Goal: Navigation & Orientation: Find specific page/section

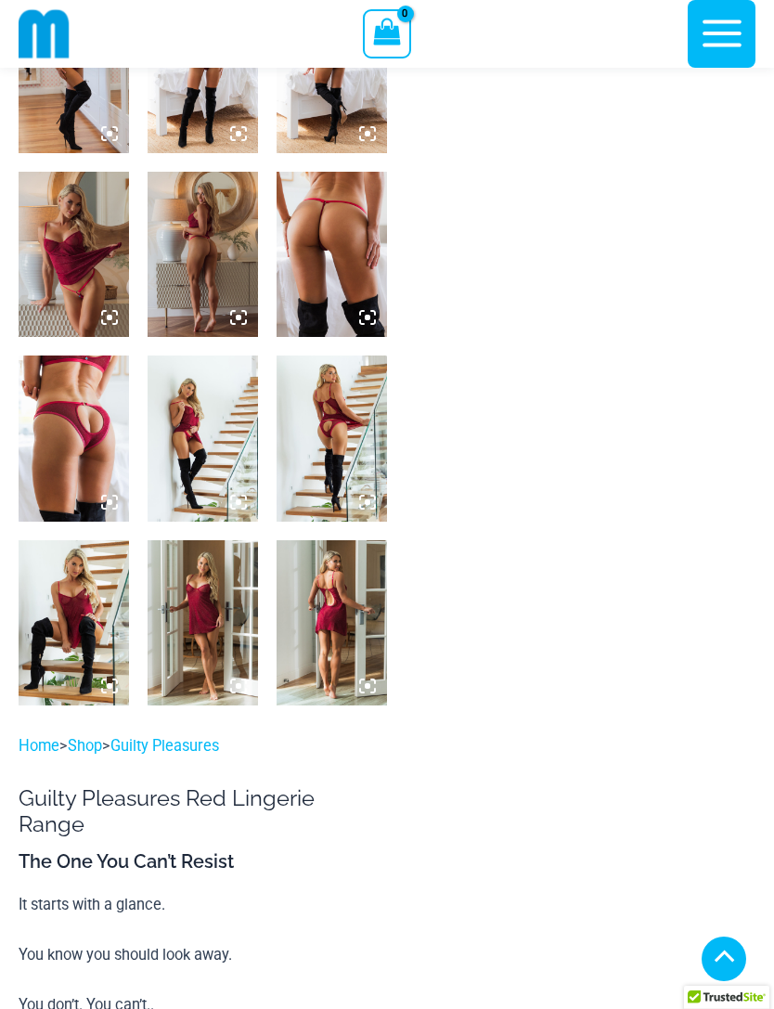
scroll to position [884, 0]
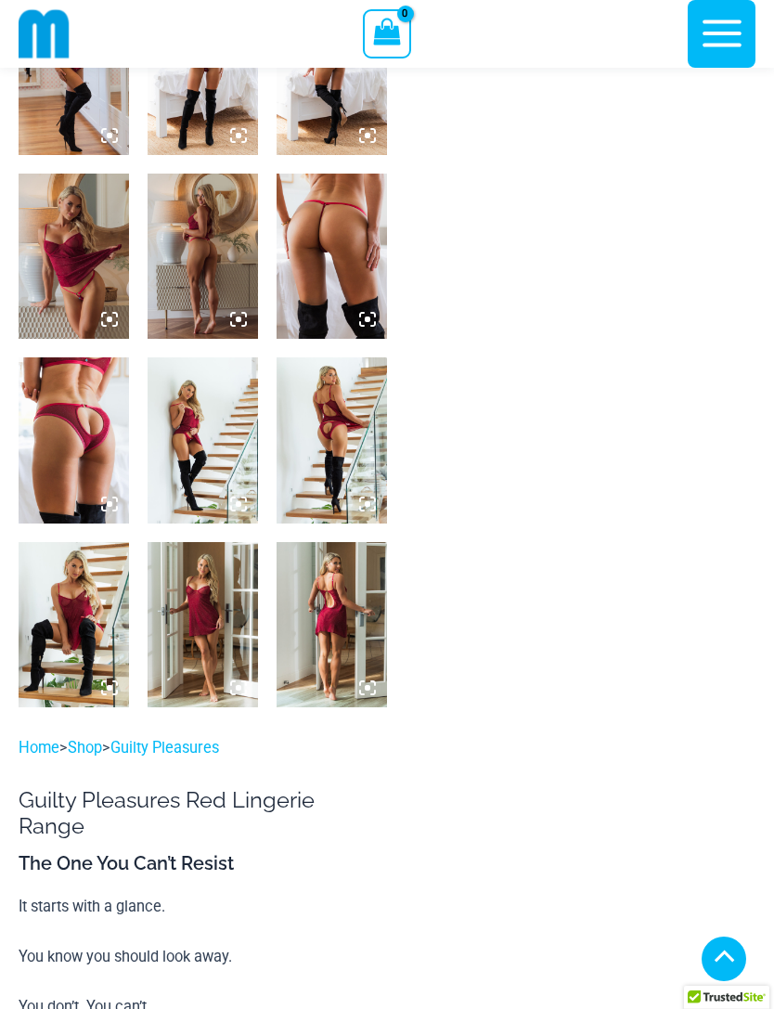
click at [186, 625] on img at bounding box center [203, 624] width 110 height 165
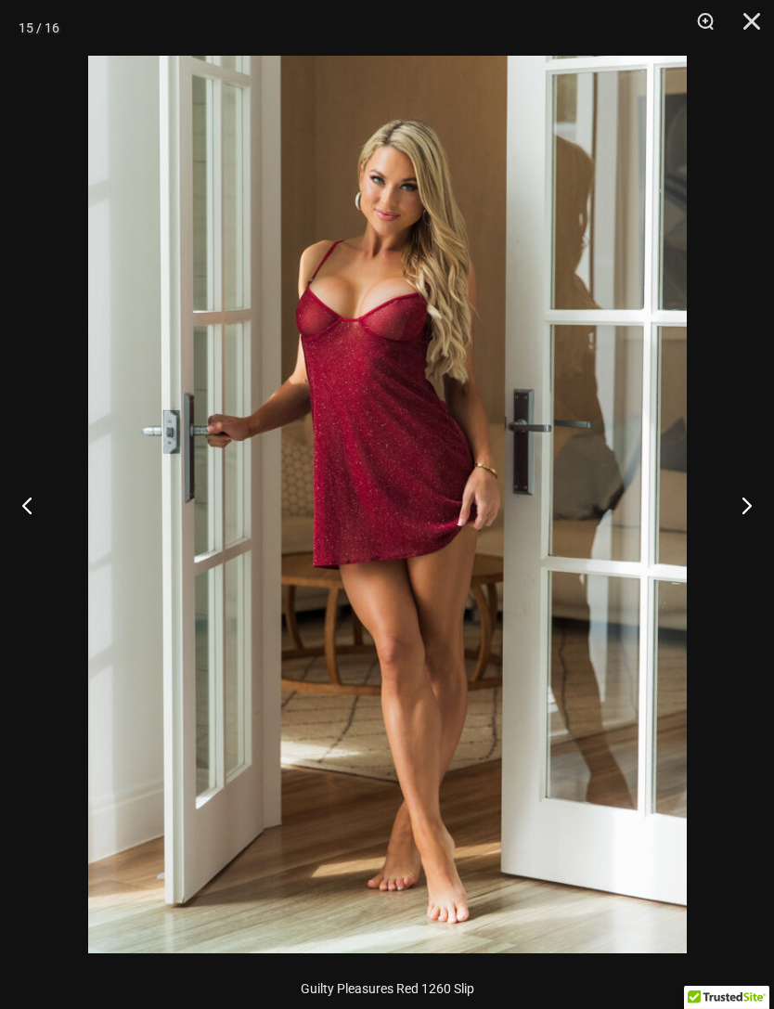
click at [744, 507] on button "Next" at bounding box center [739, 504] width 70 height 93
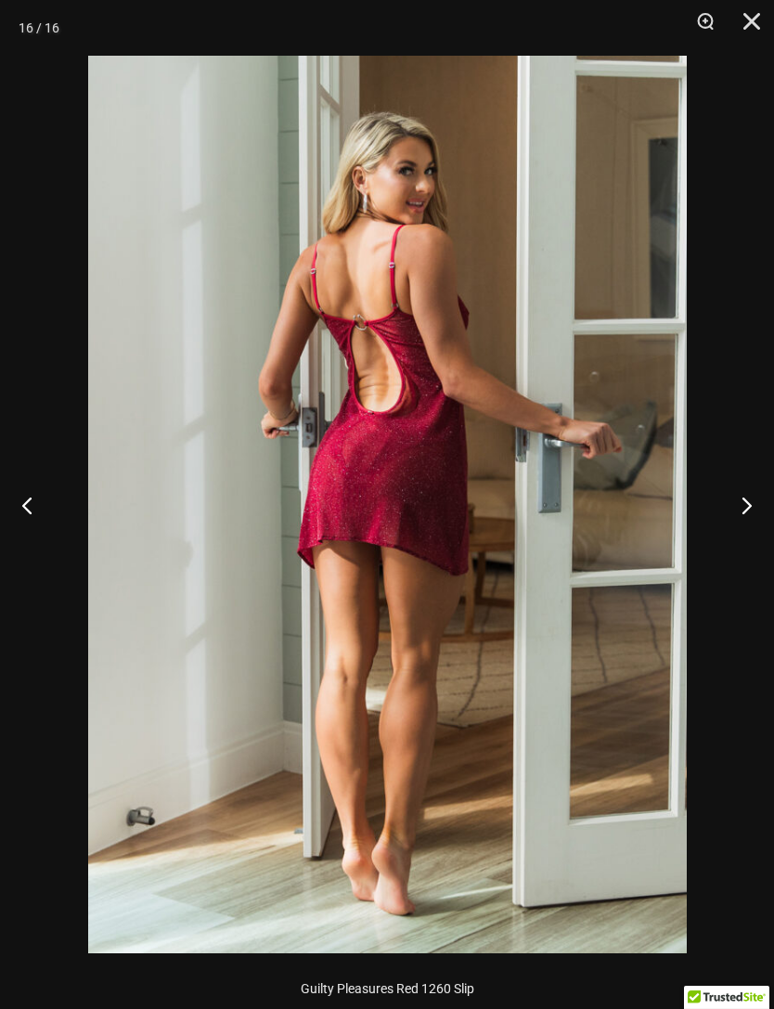
click at [744, 510] on button "Next" at bounding box center [739, 504] width 70 height 93
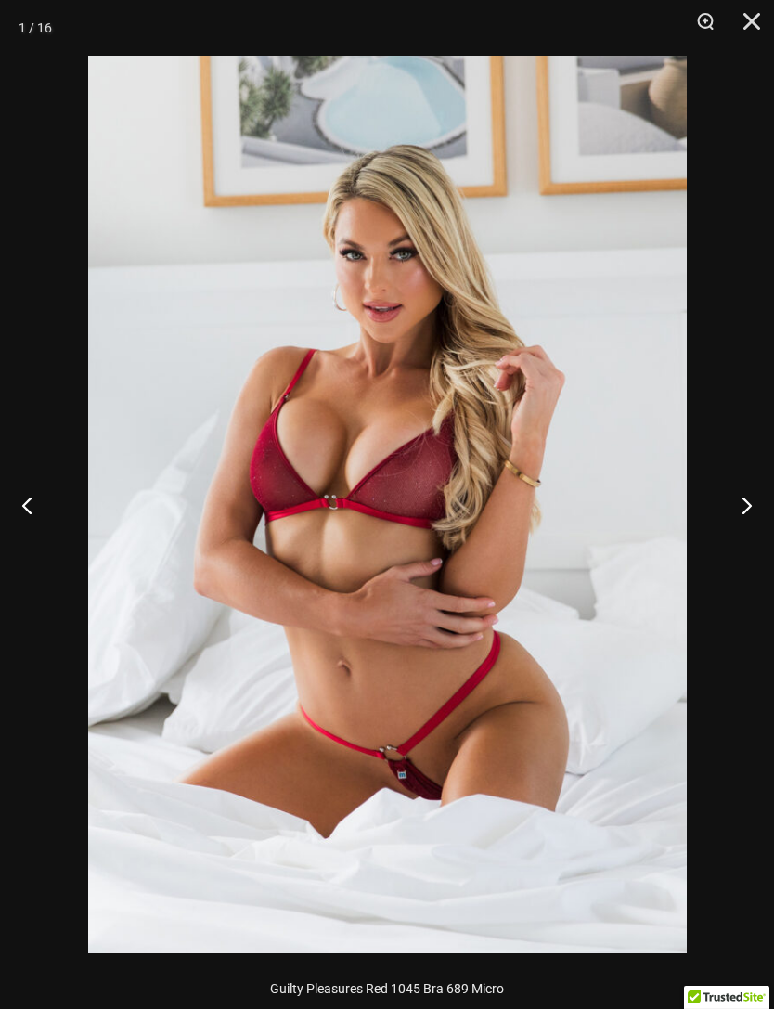
click at [749, 512] on button "Next" at bounding box center [739, 504] width 70 height 93
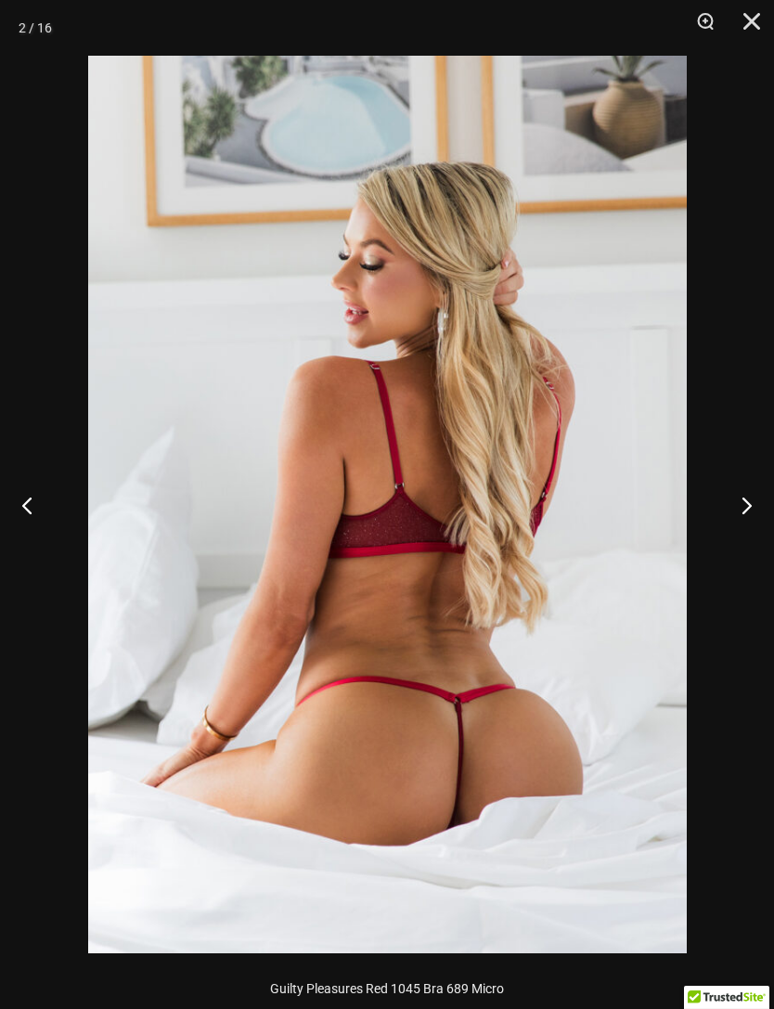
click at [747, 510] on button "Next" at bounding box center [739, 504] width 70 height 93
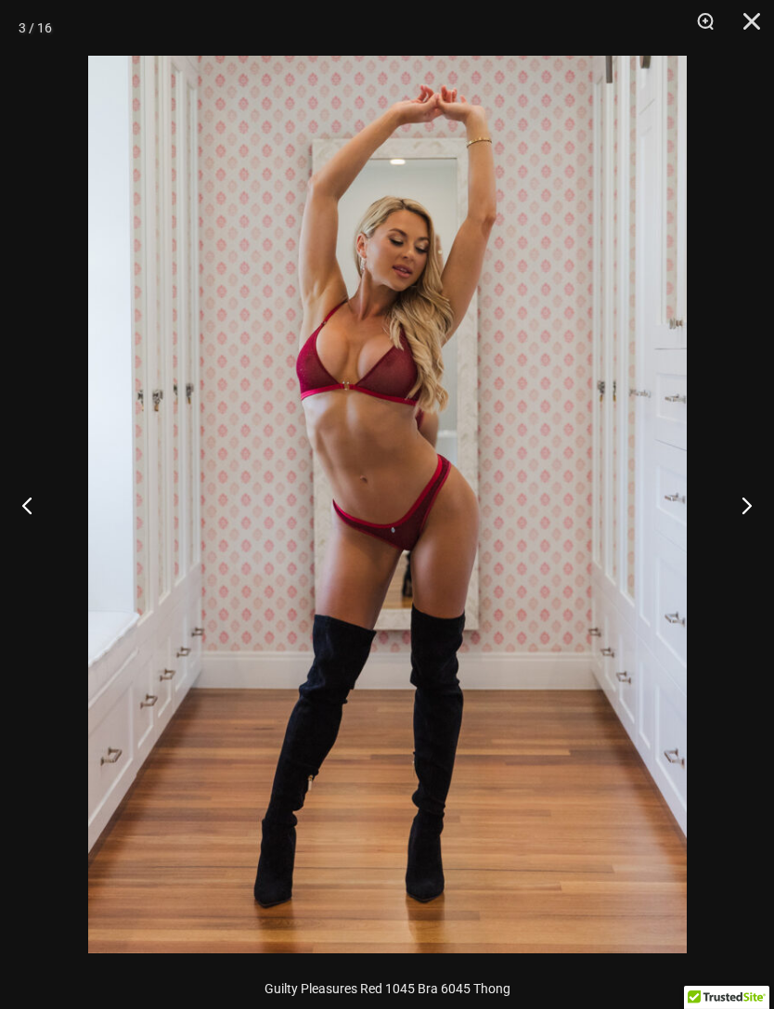
click at [746, 507] on button "Next" at bounding box center [739, 504] width 70 height 93
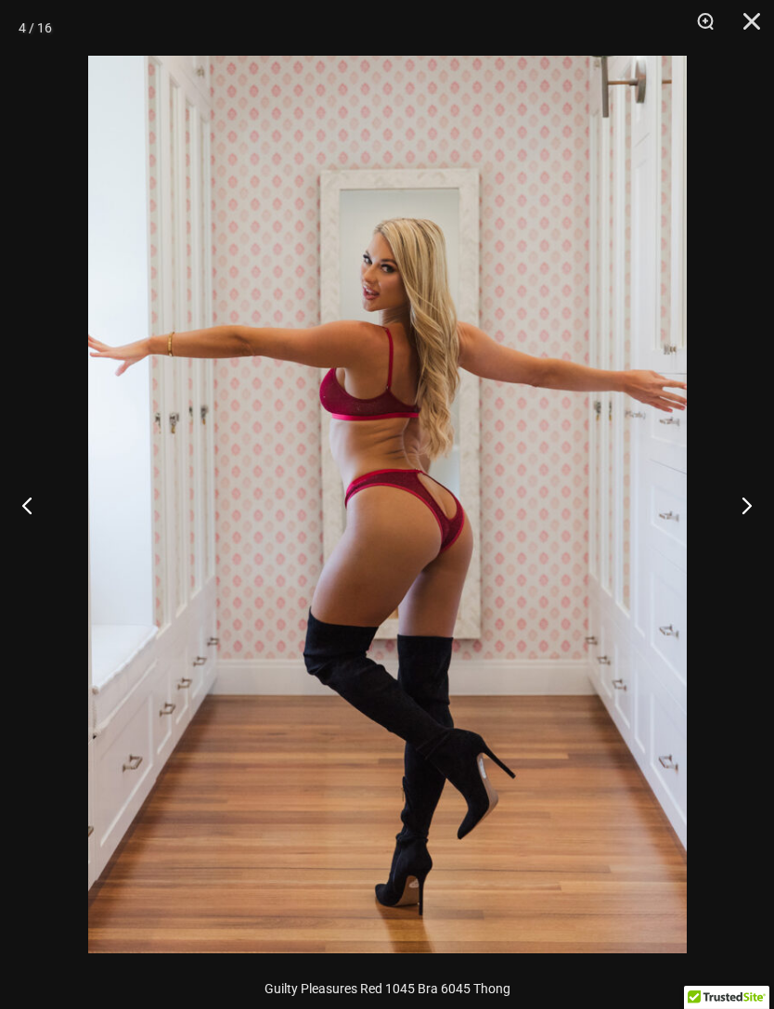
click at [744, 508] on button "Next" at bounding box center [739, 504] width 70 height 93
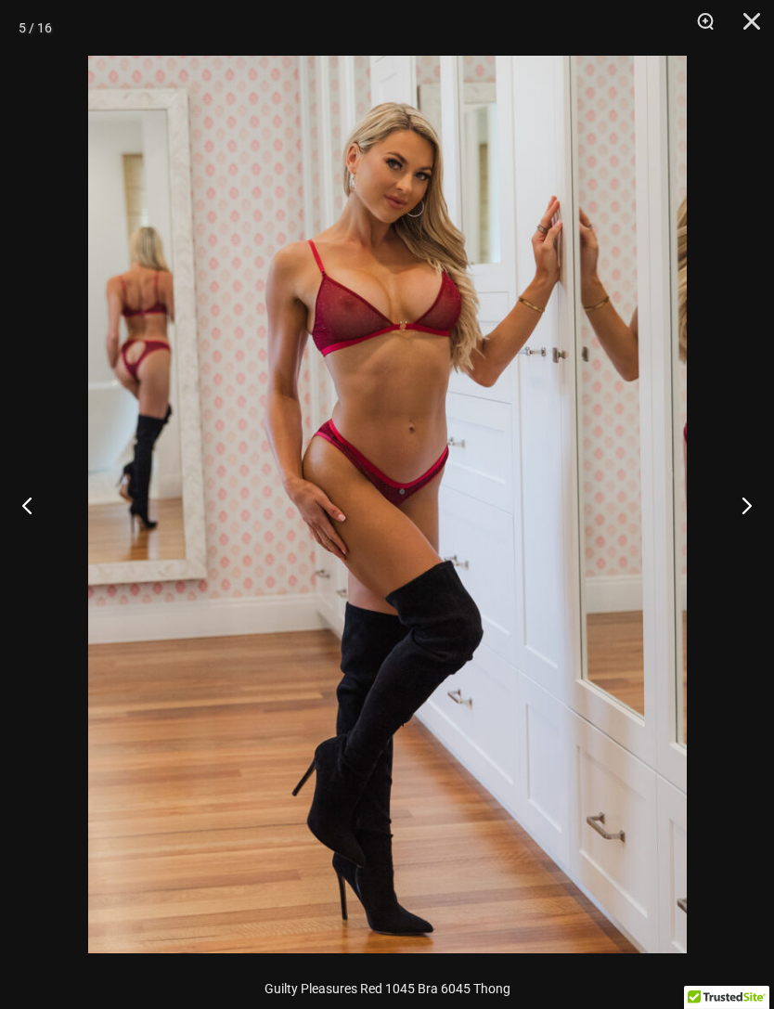
click at [745, 511] on button "Next" at bounding box center [739, 504] width 70 height 93
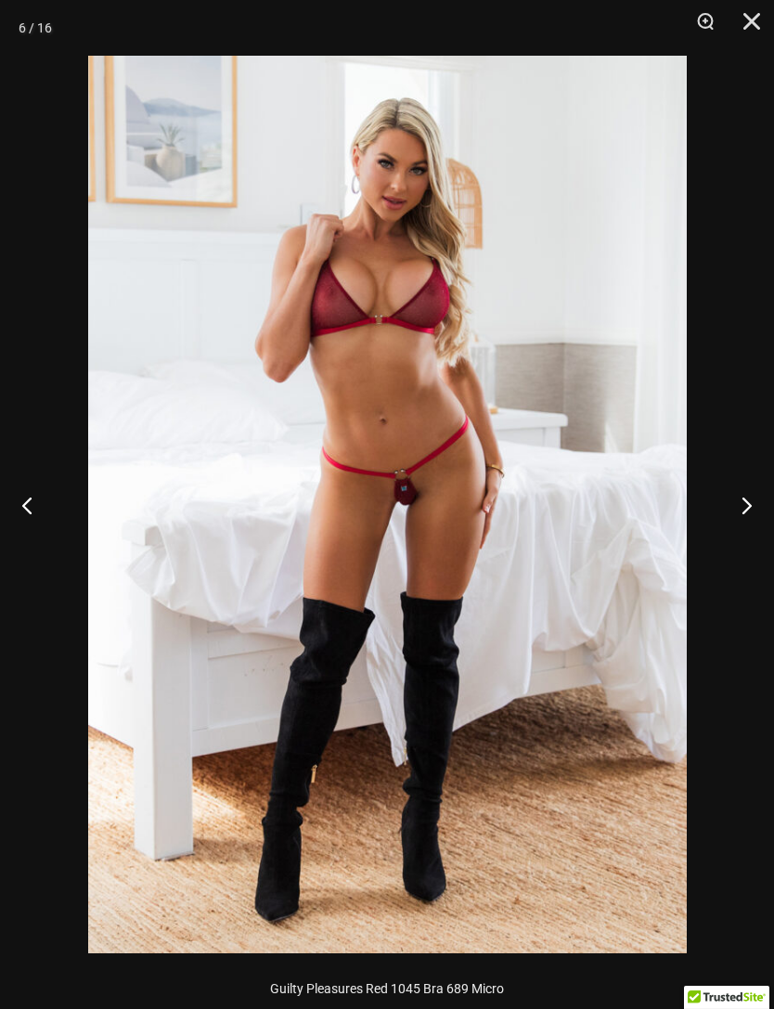
click at [745, 507] on button "Next" at bounding box center [739, 504] width 70 height 93
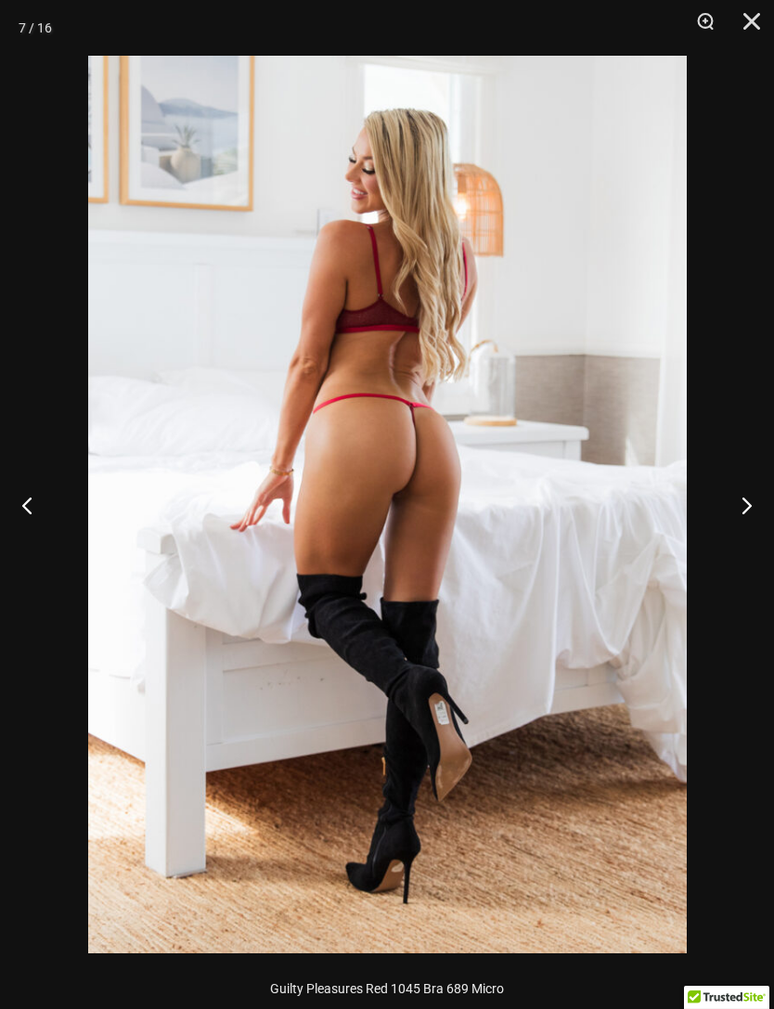
click at [744, 508] on button "Next" at bounding box center [739, 504] width 70 height 93
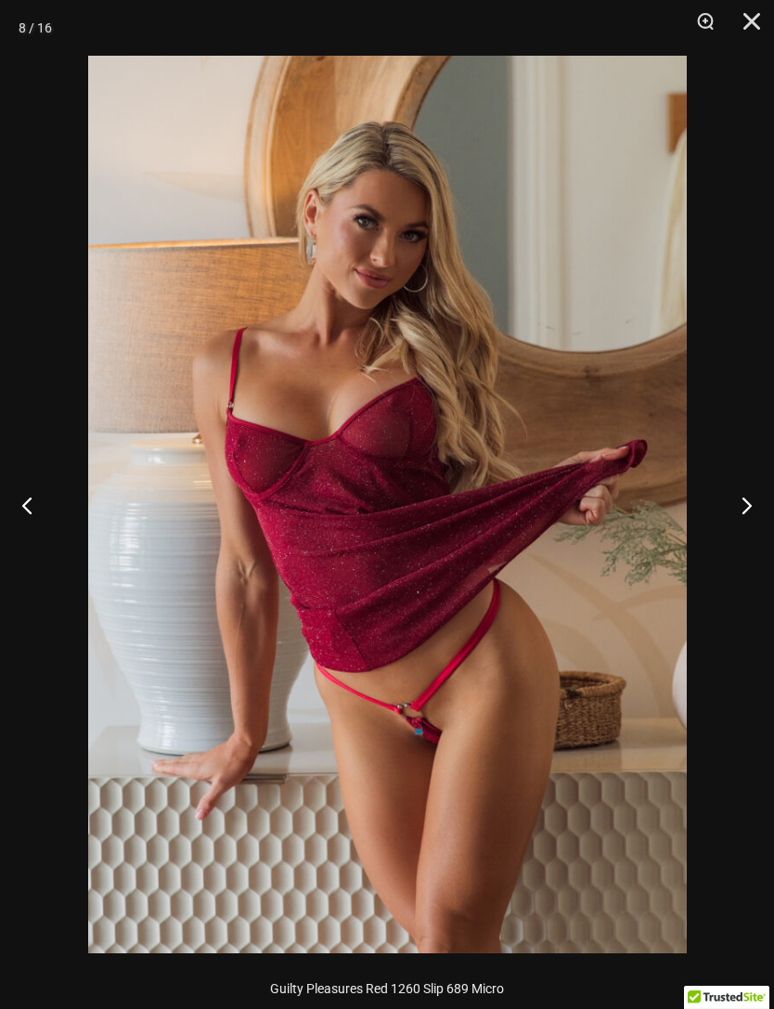
click at [745, 508] on button "Next" at bounding box center [739, 504] width 70 height 93
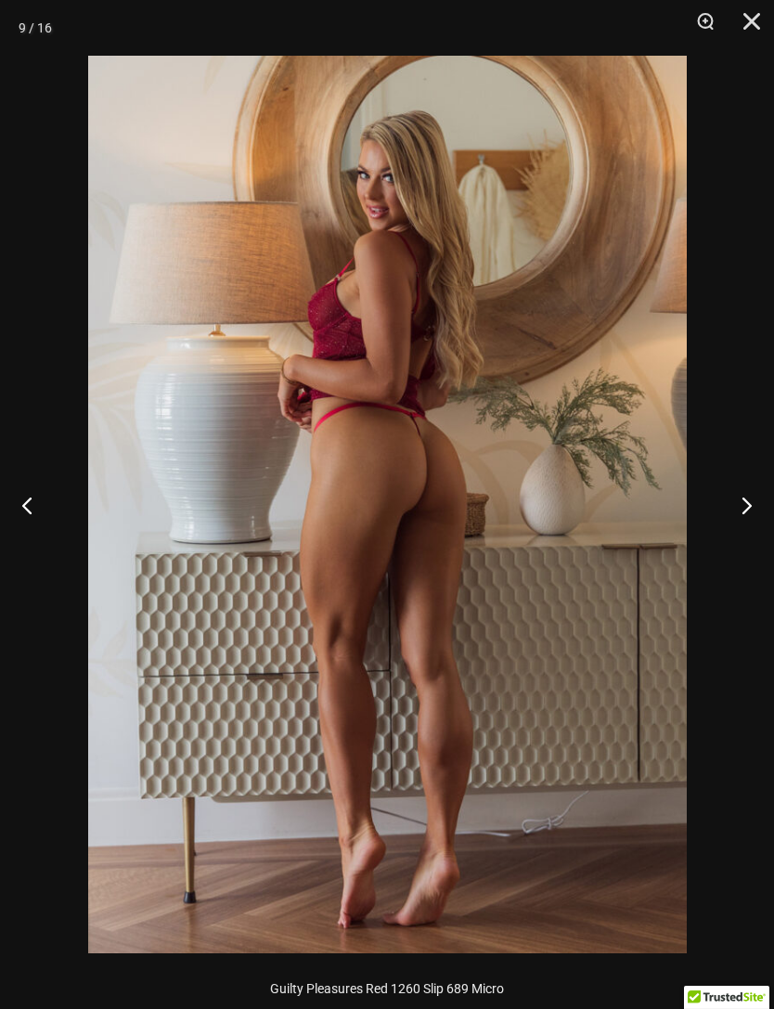
click at [745, 512] on button "Next" at bounding box center [739, 504] width 70 height 93
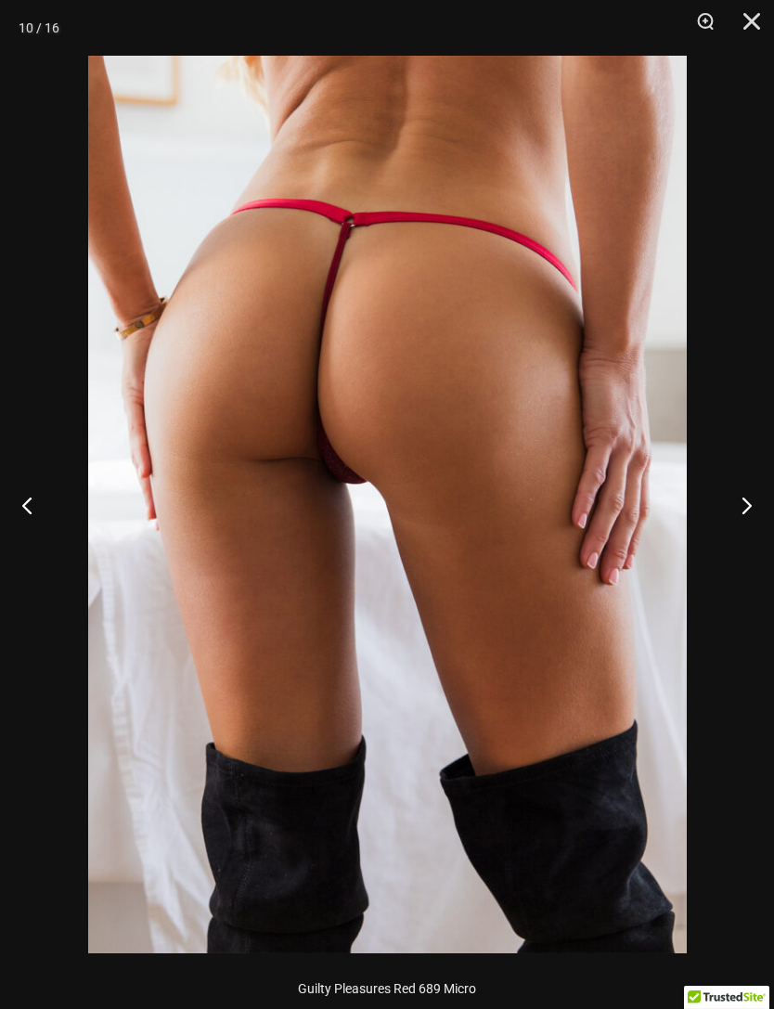
click at [744, 510] on button "Next" at bounding box center [739, 504] width 70 height 93
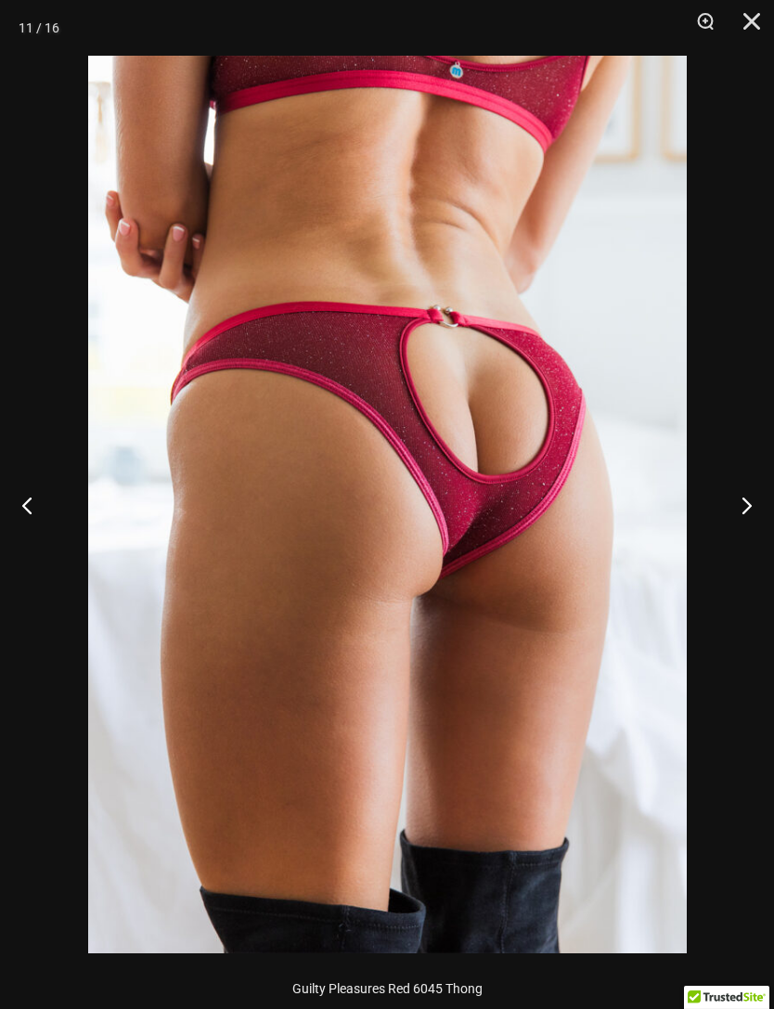
click at [746, 513] on button "Next" at bounding box center [739, 504] width 70 height 93
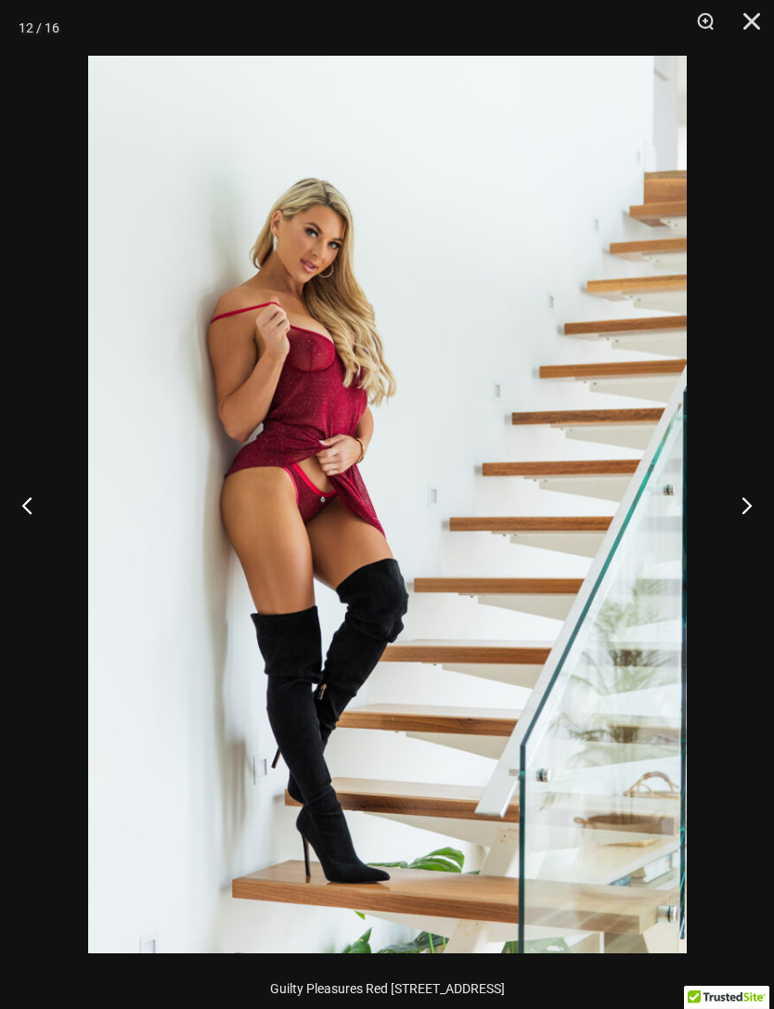
click at [747, 514] on button "Next" at bounding box center [739, 504] width 70 height 93
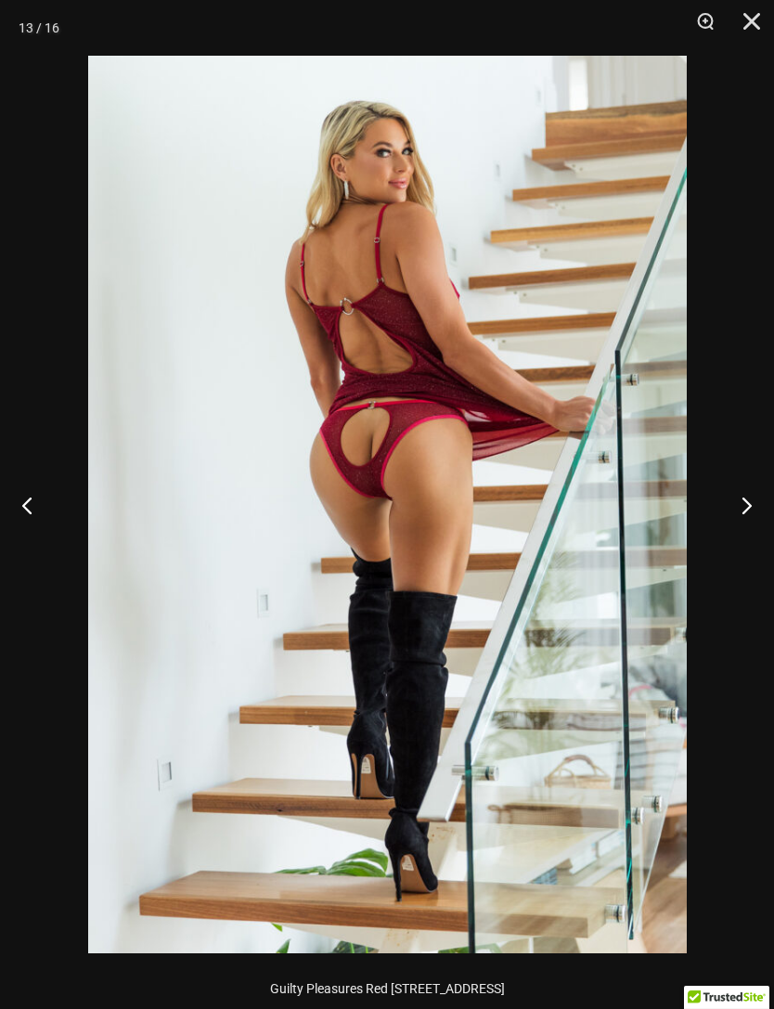
click at [748, 512] on button "Next" at bounding box center [739, 504] width 70 height 93
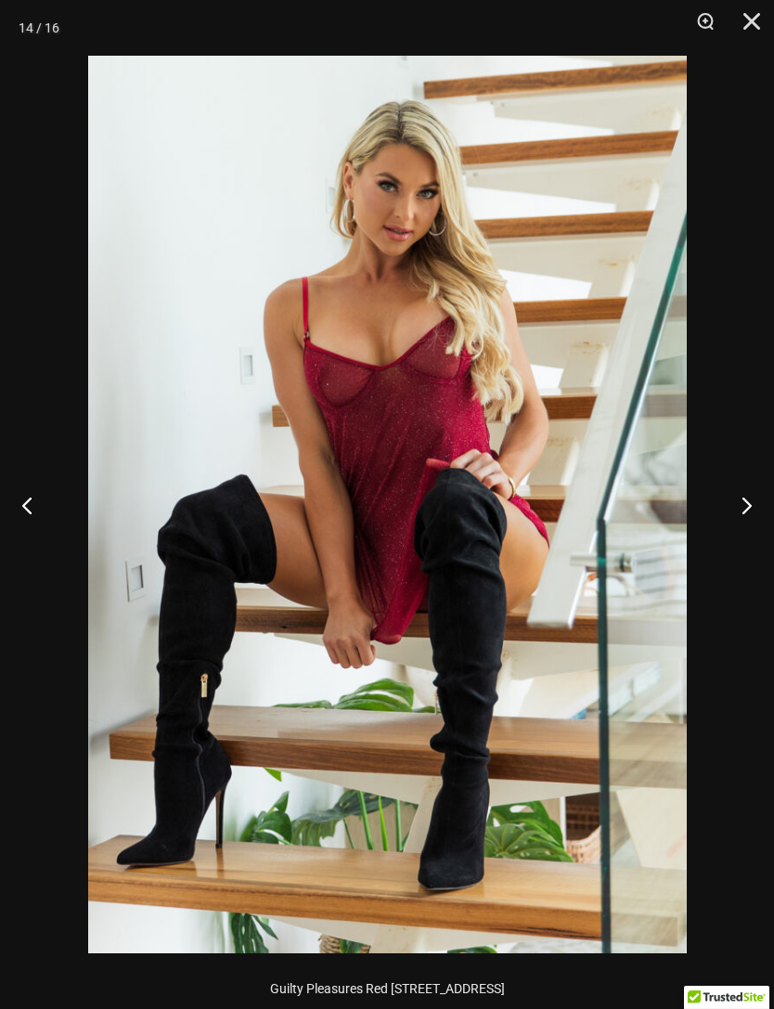
click at [749, 515] on button "Next" at bounding box center [739, 504] width 70 height 93
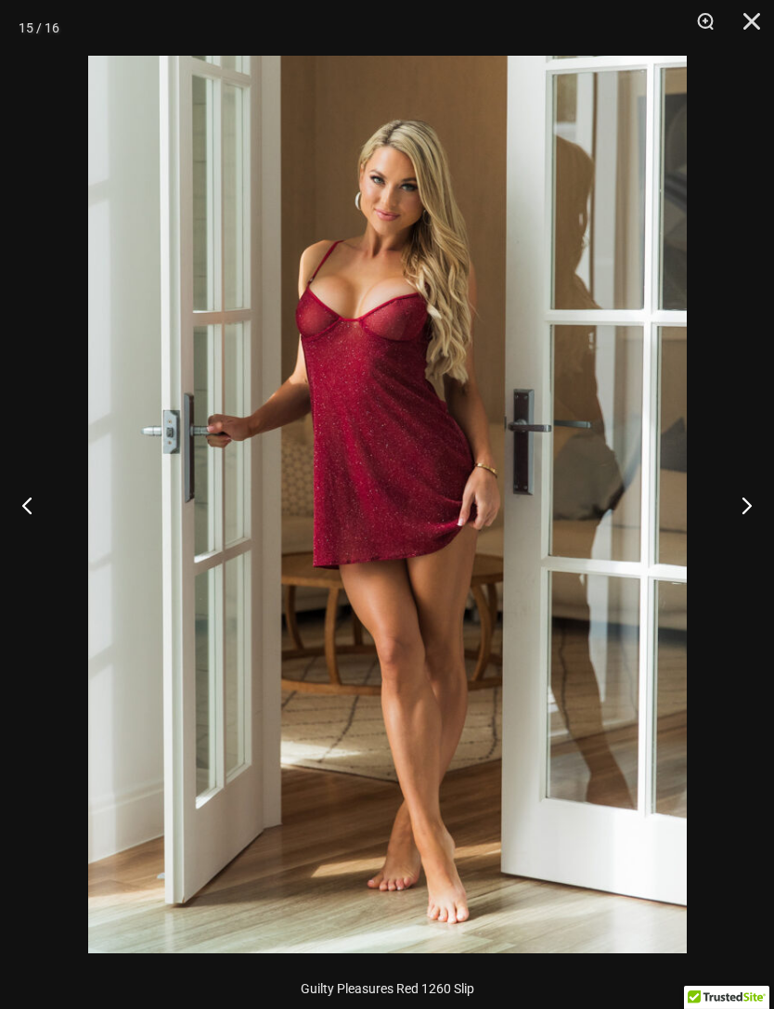
click at [750, 514] on button "Next" at bounding box center [739, 504] width 70 height 93
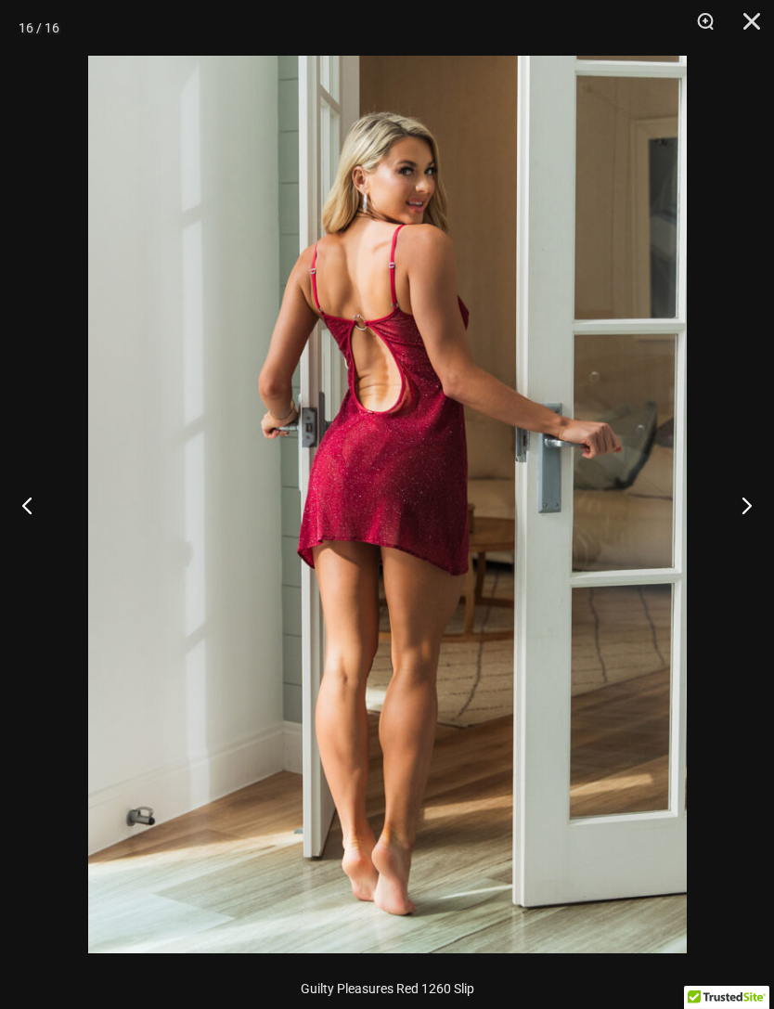
click at [749, 32] on button "Close" at bounding box center [745, 28] width 46 height 56
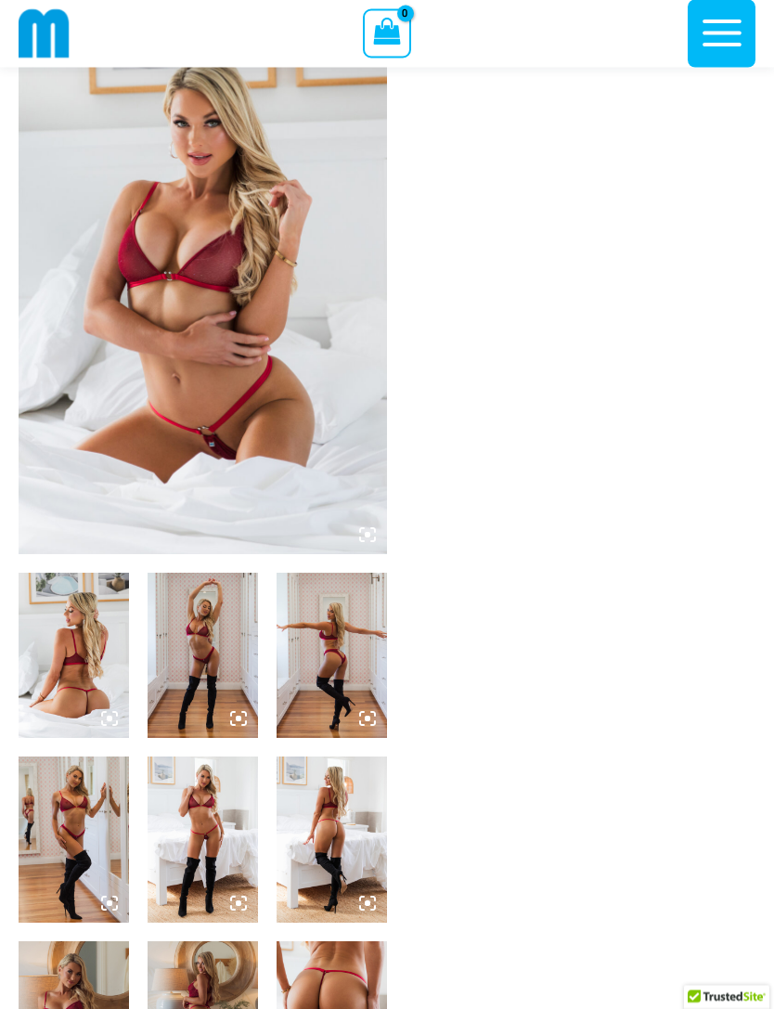
scroll to position [0, 0]
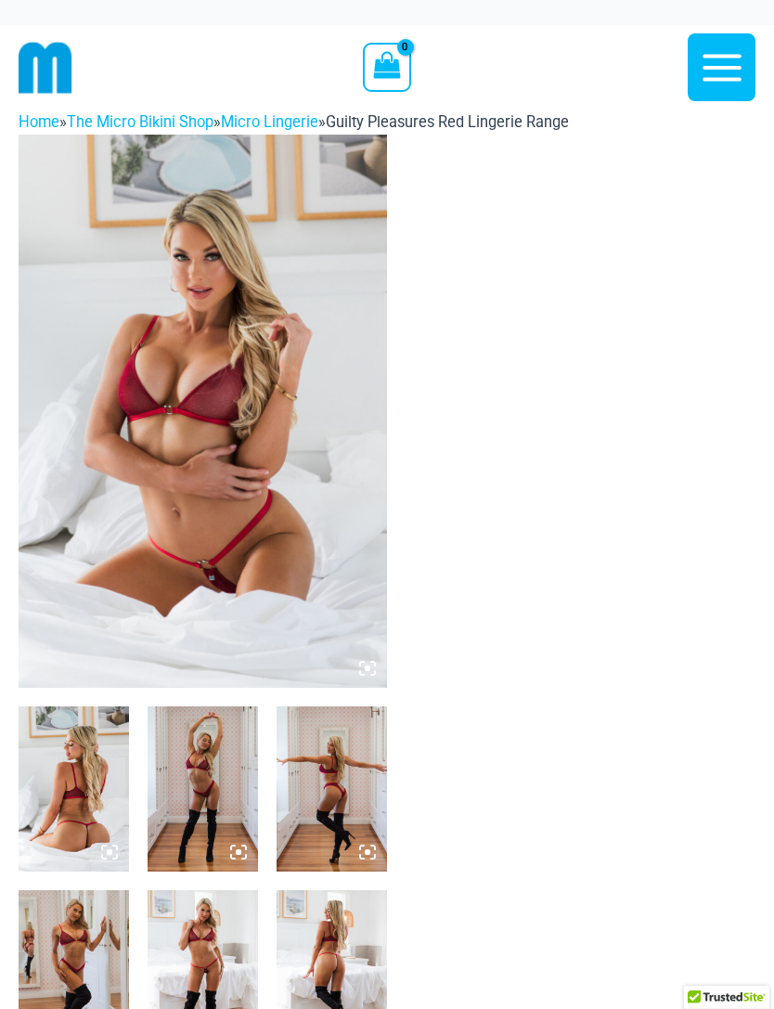
click at [713, 82] on icon "button" at bounding box center [722, 68] width 46 height 46
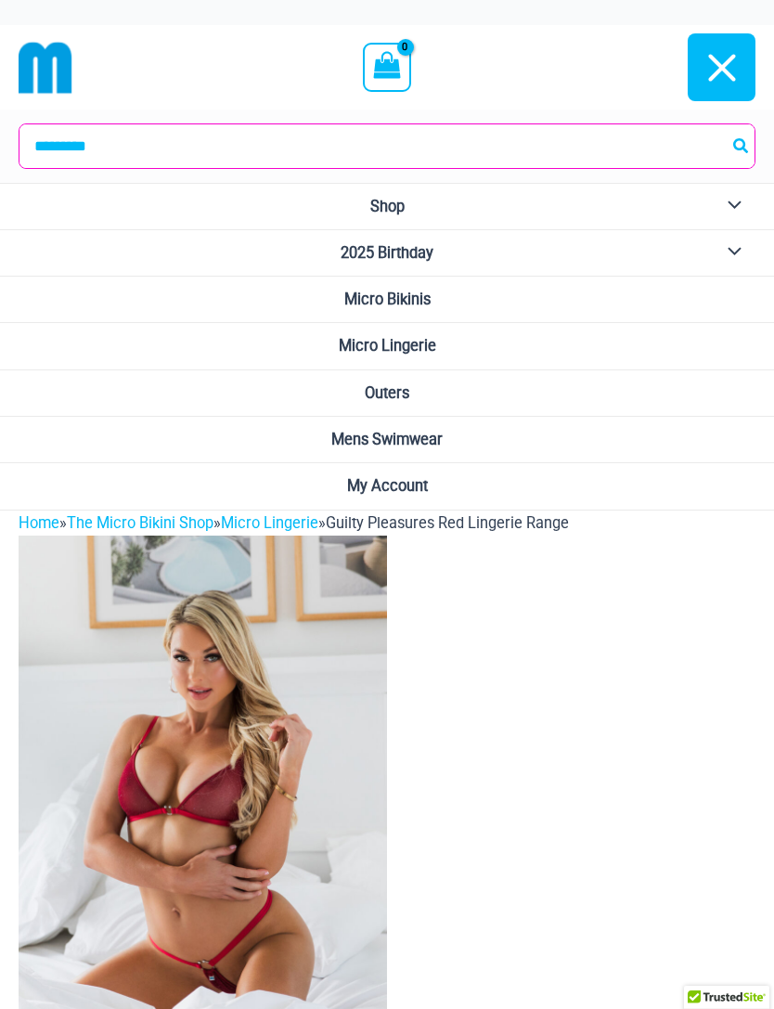
click at [736, 210] on button "Menu Toggle" at bounding box center [729, 206] width 51 height 45
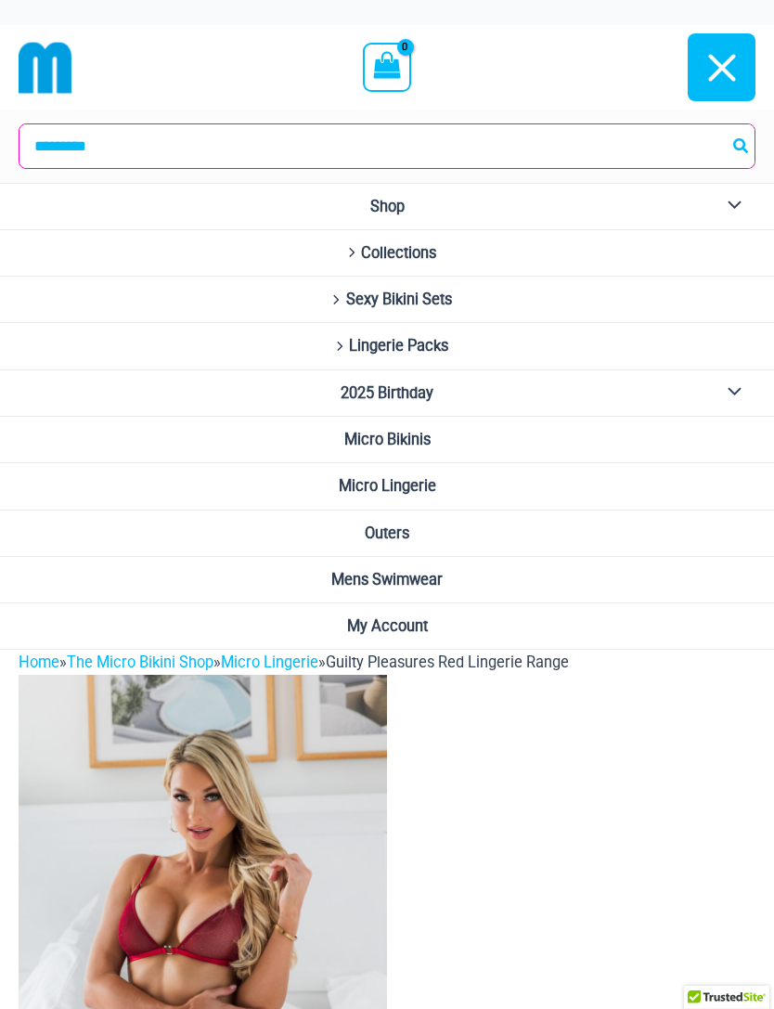
click at [402, 540] on link "Outers" at bounding box center [387, 533] width 774 height 46
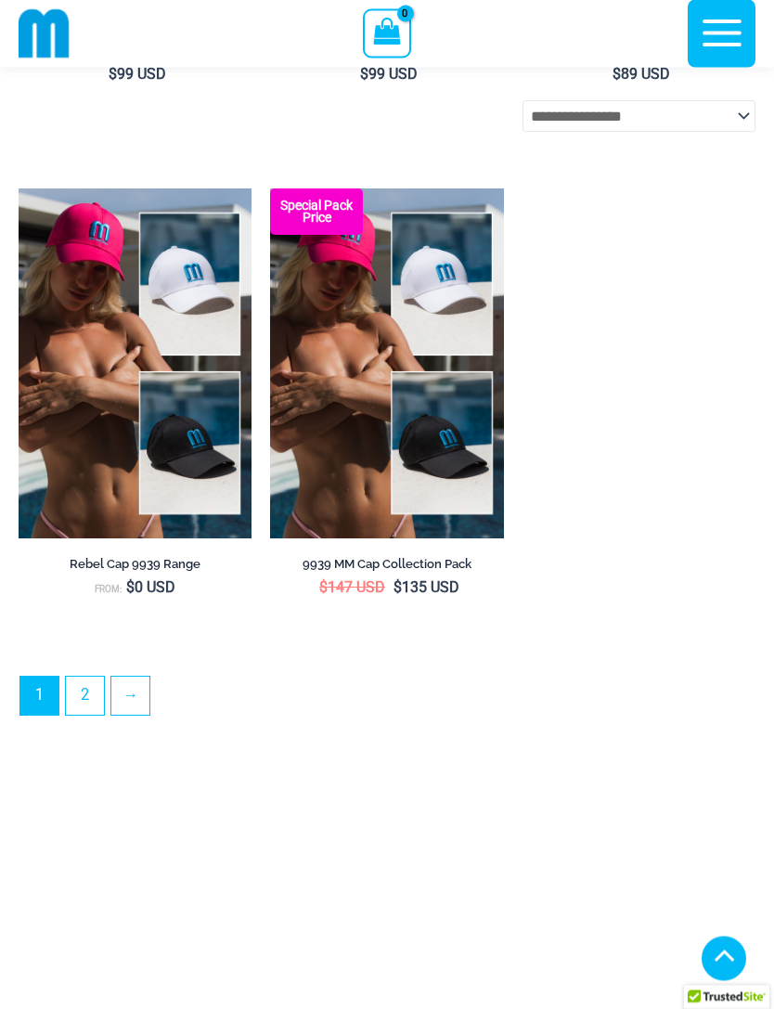
scroll to position [5220, 0]
click at [88, 714] on link "2" at bounding box center [85, 695] width 38 height 38
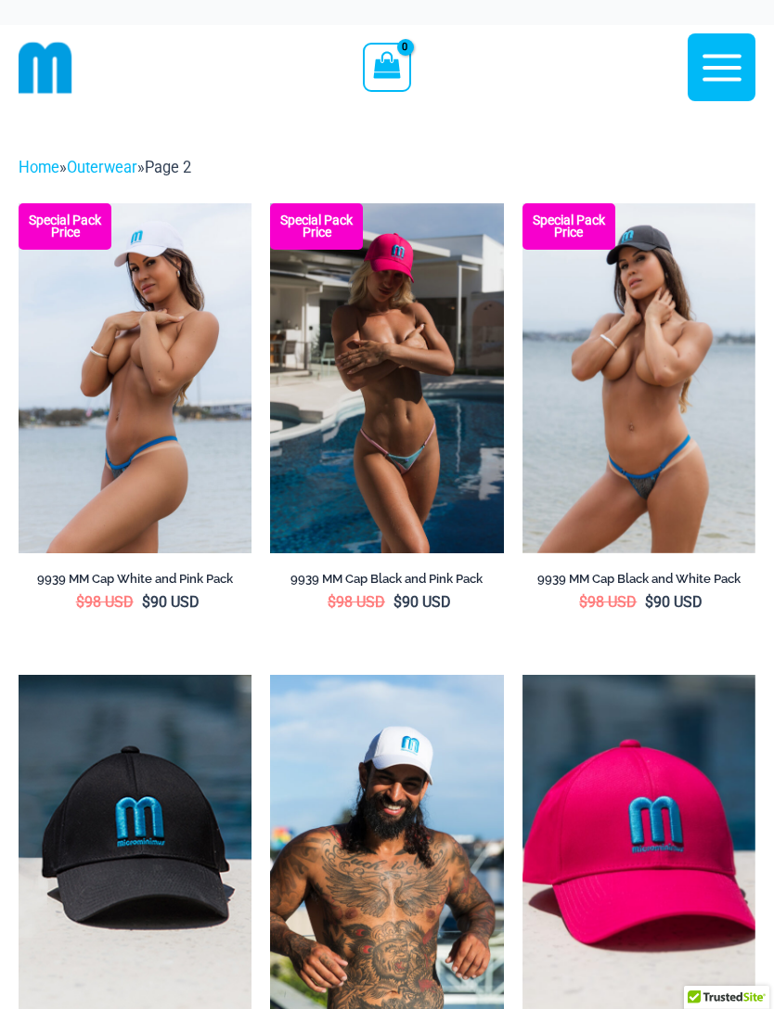
click at [711, 63] on icon "button" at bounding box center [722, 68] width 46 height 46
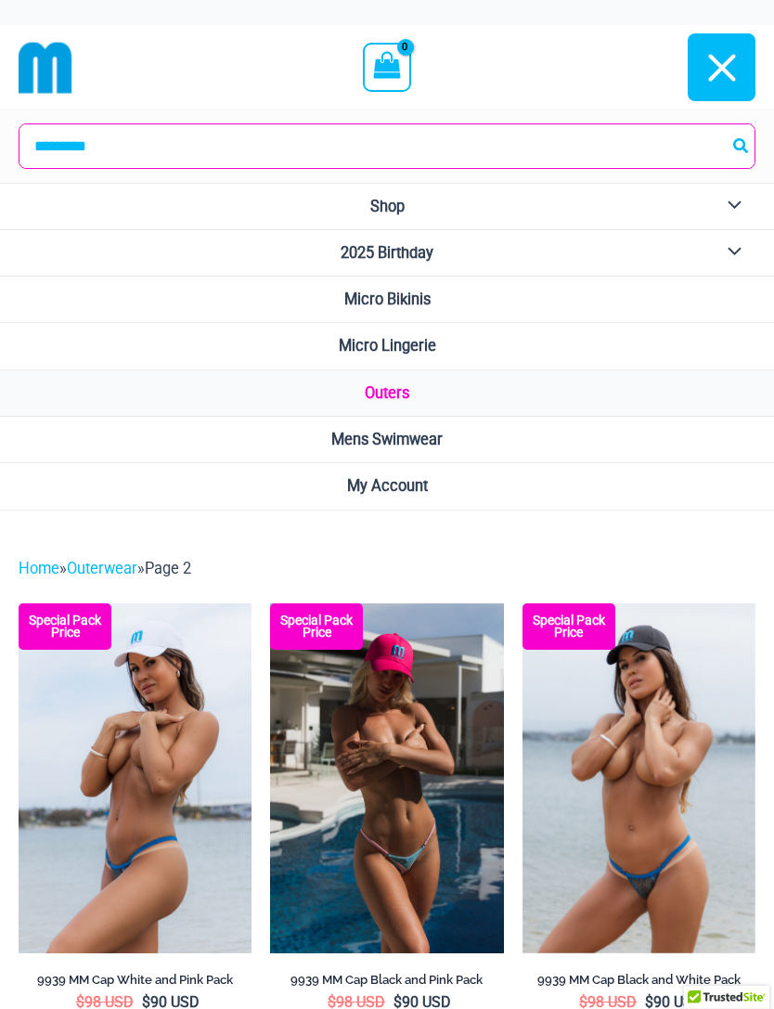
click at [728, 201] on button "Menu Toggle" at bounding box center [729, 206] width 51 height 45
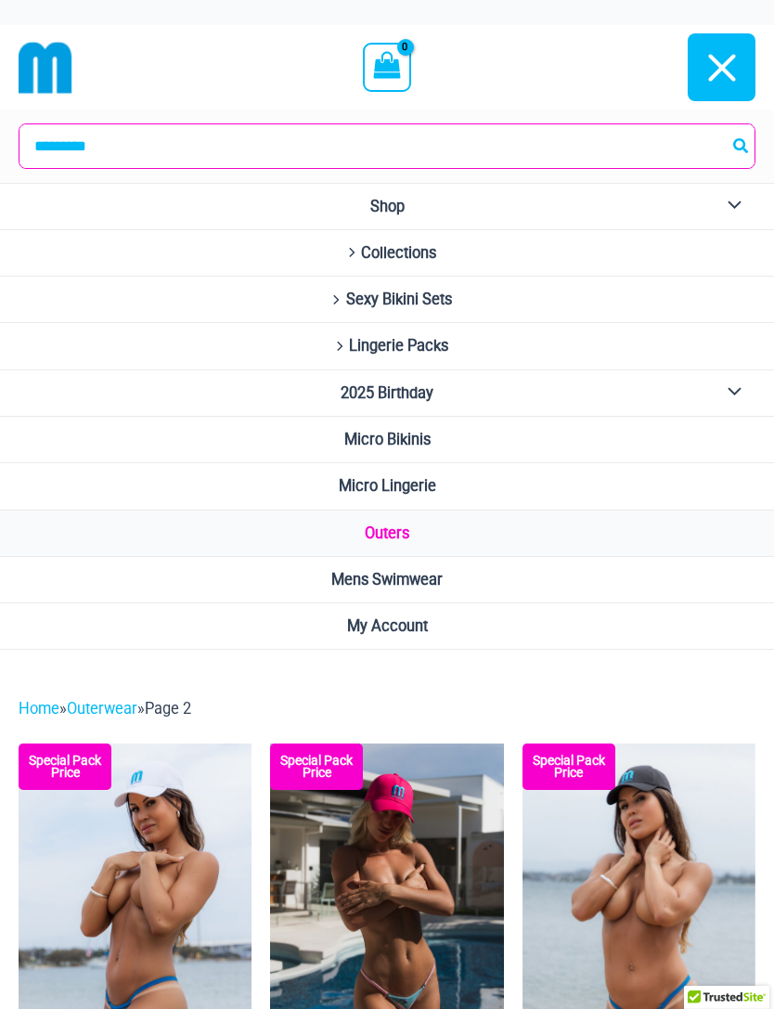
click at [352, 254] on icon "Site Navigation" at bounding box center [351, 253] width 13 height 10
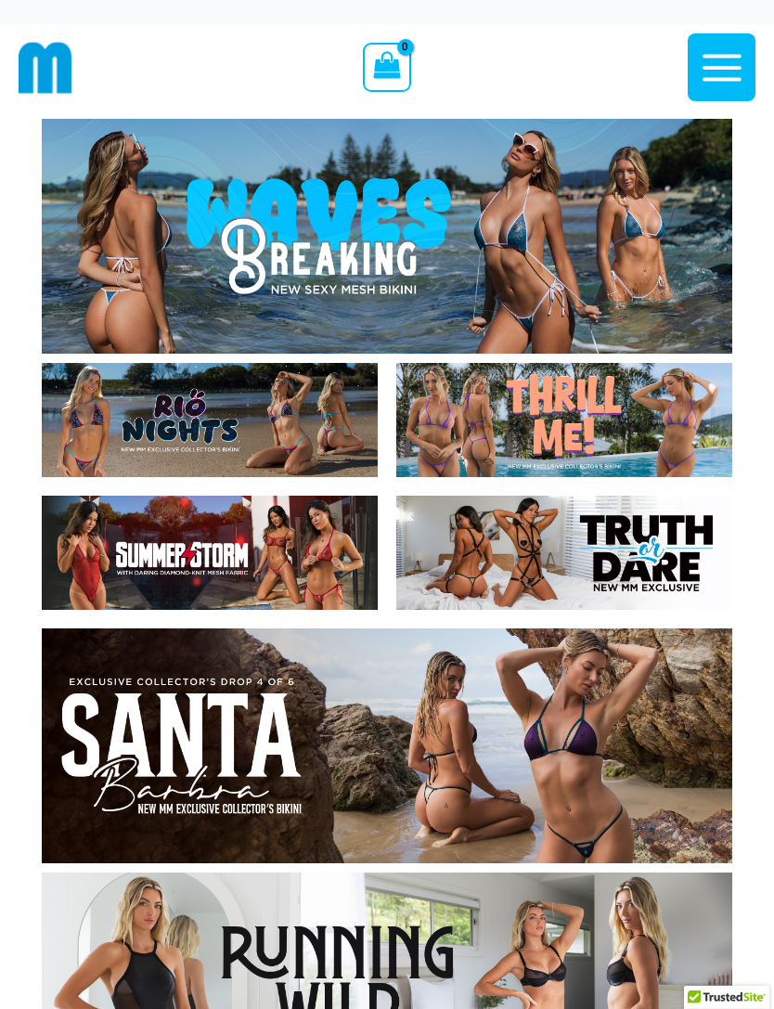
click at [722, 59] on icon "button" at bounding box center [722, 68] width 46 height 46
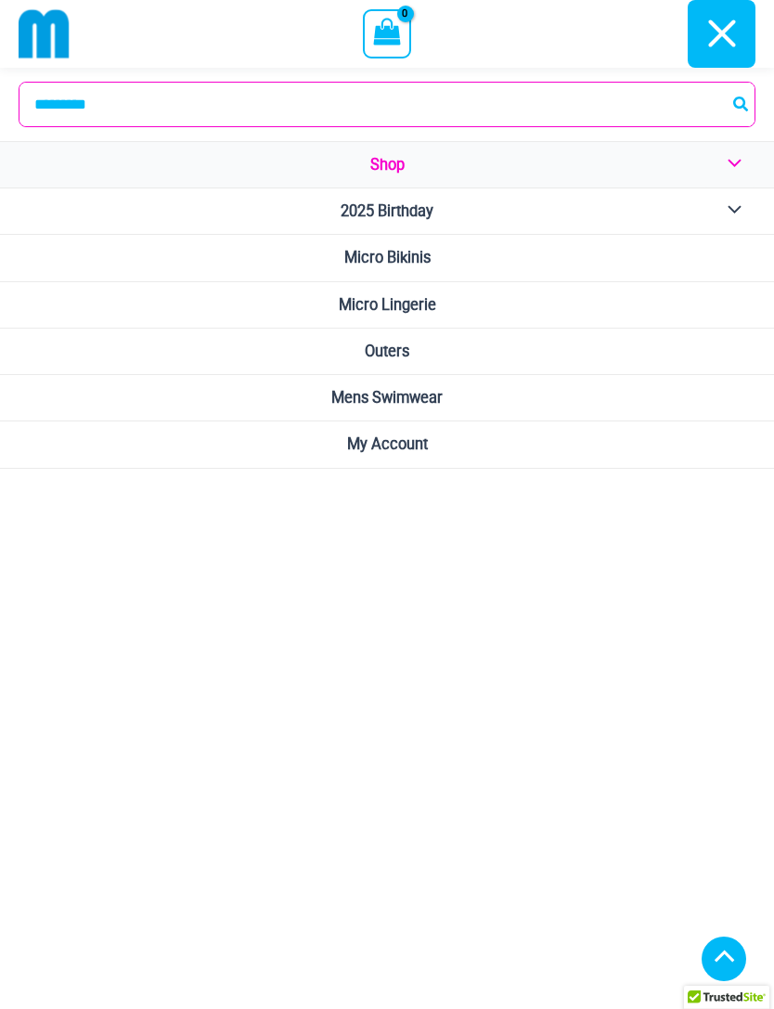
scroll to position [4068, 0]
